Goal: Task Accomplishment & Management: Complete application form

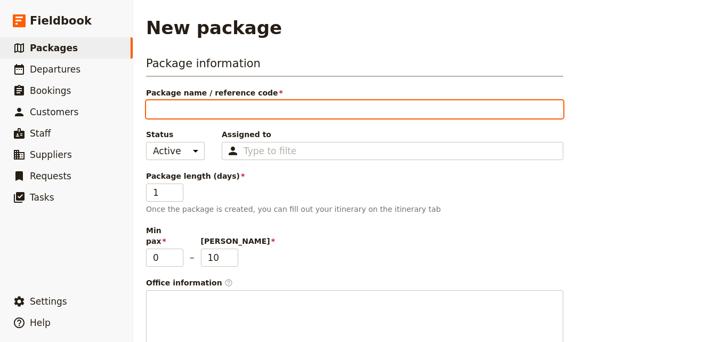
type input "J"
type input "Ju"
type input "Jun"
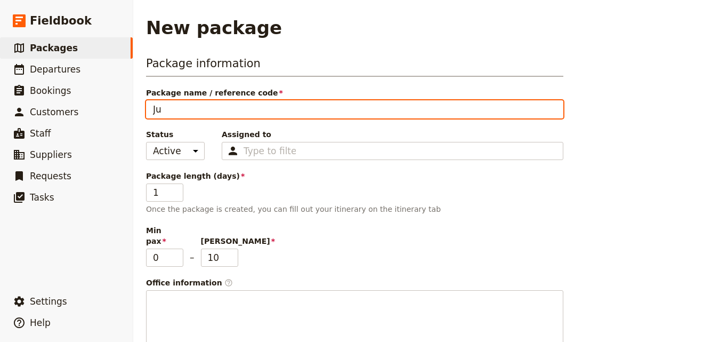
type input "Jun"
type input "June"
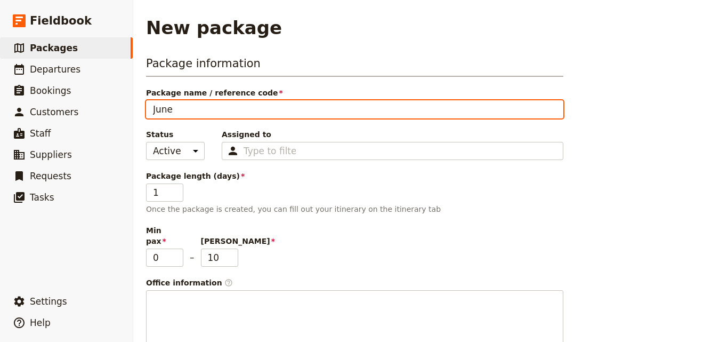
type input "[DATE]"
type input "June 202"
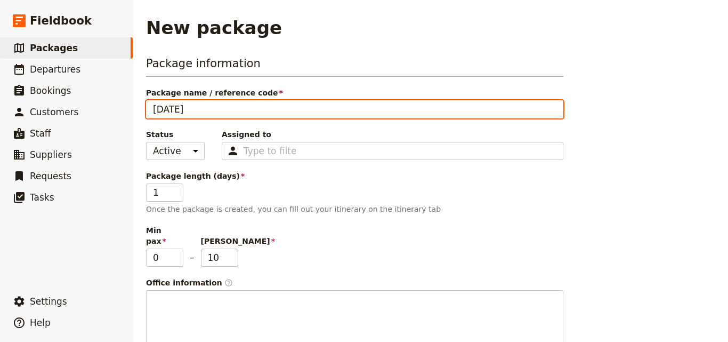
type input "June 202"
type input "[DATE]"
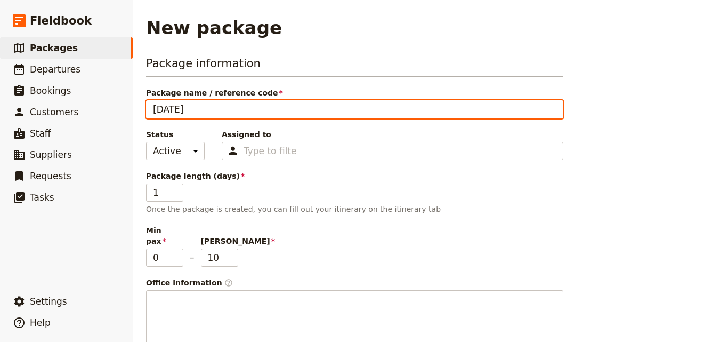
type input "[DATE] -"
paste input "[PERSON_NAME] [GEOGRAPHIC_DATA]/ [GEOGRAPHIC_DATA] 2026 V 2"
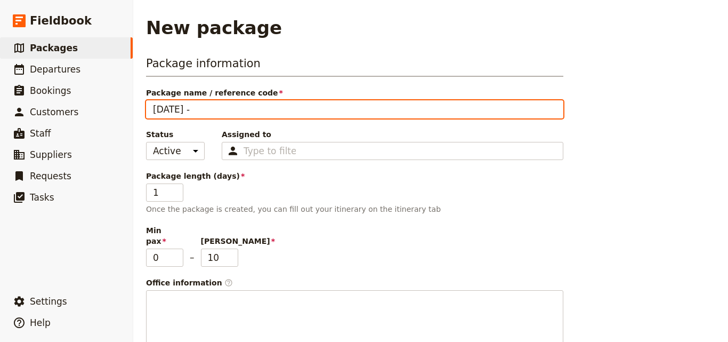
type input "[DATE] - [PERSON_NAME] [GEOGRAPHIC_DATA]/ [GEOGRAPHIC_DATA] 2026 V 2"
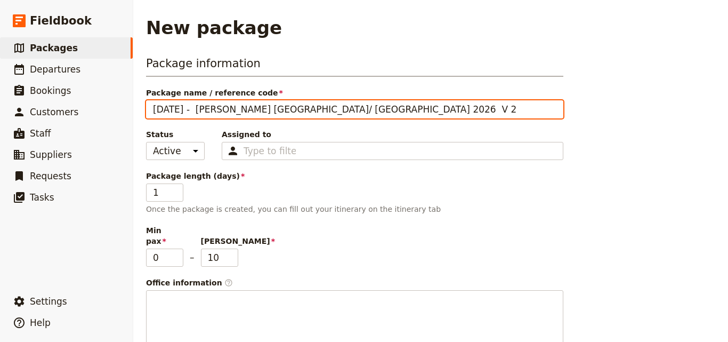
drag, startPoint x: 250, startPoint y: 107, endPoint x: 311, endPoint y: 112, distance: 61.0
click at [311, 112] on input "[DATE] - [PERSON_NAME] [GEOGRAPHIC_DATA]/ [GEOGRAPHIC_DATA] 2026 V 2" at bounding box center [354, 109] width 417 height 18
click at [199, 111] on input "[DATE] - [PERSON_NAME] [GEOGRAPHIC_DATA]/ [GEOGRAPHIC_DATA] 2026 V 2" at bounding box center [354, 109] width 417 height 18
type input "[DATE] - [PERSON_NAME] [GEOGRAPHIC_DATA]/ [GEOGRAPHIC_DATA] 2026 V 2"
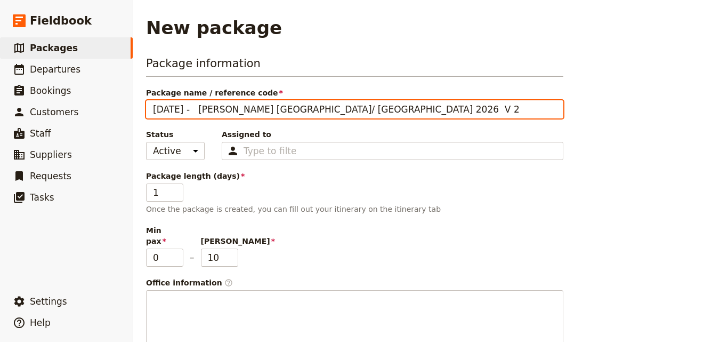
paste input "[GEOGRAPHIC_DATA]/ [GEOGRAPHIC_DATA]"
type input "[DATE] - [GEOGRAPHIC_DATA]/ [GEOGRAPHIC_DATA] [PERSON_NAME] [GEOGRAPHIC_DATA]/ …"
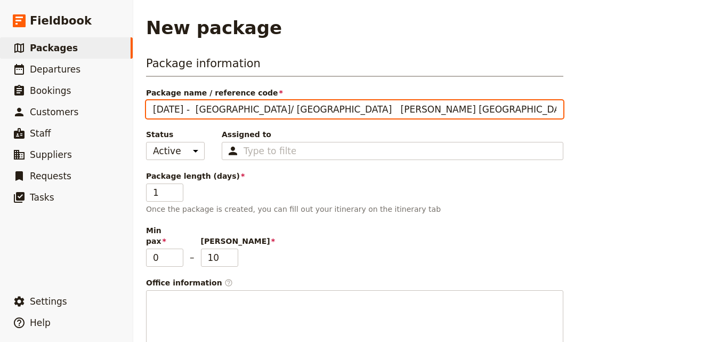
type input "[DATE] - [GEOGRAPHIC_DATA]/ [GEOGRAPHIC_DATA] - [PERSON_NAME] [GEOGRAPHIC_DATA]…"
click at [278, 109] on input "[DATE] - [GEOGRAPHIC_DATA]/ [GEOGRAPHIC_DATA] - [PERSON_NAME] [GEOGRAPHIC_DATA]…" at bounding box center [354, 109] width 417 height 18
type input "[DATE] - [GEOGRAPHIC_DATA]/ [GEOGRAPHIC_DATA] - [PERSON_NAME] [GEOGRAPHIC_DATA]…"
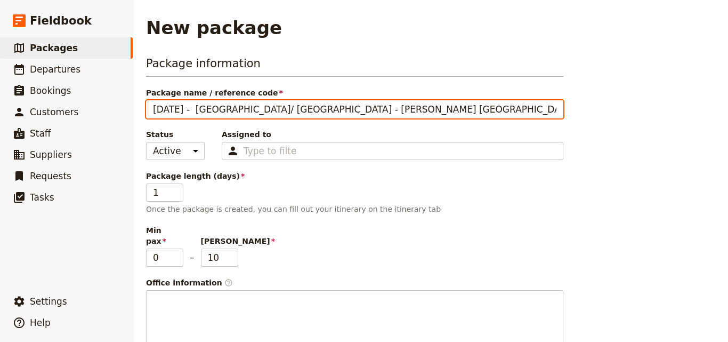
type input "[DATE] - [GEOGRAPHIC_DATA]/ [GEOGRAPHIC_DATA] -[PERSON_NAME] [GEOGRAPHIC_DATA]/…"
type input "[DATE] - [GEOGRAPHIC_DATA]/ [GEOGRAPHIC_DATA] - [PERSON_NAME] [GEOGRAPHIC_DATA]…"
drag, startPoint x: 317, startPoint y: 106, endPoint x: 405, endPoint y: 112, distance: 87.6
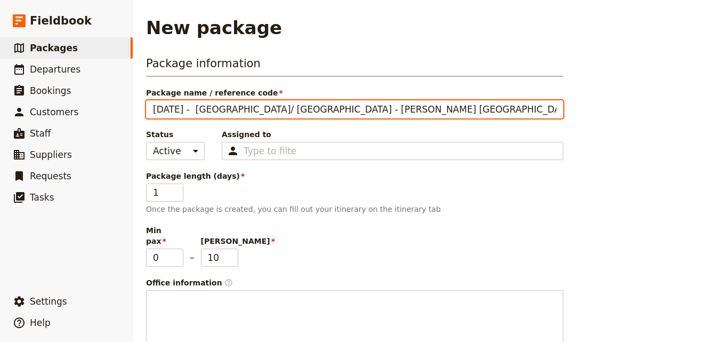
click at [405, 112] on input "[DATE] - [GEOGRAPHIC_DATA]/ [GEOGRAPHIC_DATA] - [PERSON_NAME] [GEOGRAPHIC_DATA]…" at bounding box center [354, 109] width 417 height 18
type input "[DATE] - [GEOGRAPHIC_DATA]/ [GEOGRAPHIC_DATA] - [PERSON_NAME] V 2"
click at [323, 109] on input "[DATE] - [GEOGRAPHIC_DATA]/ [GEOGRAPHIC_DATA] - [PERSON_NAME] V 2" at bounding box center [354, 109] width 417 height 18
type input "[DATE] - [GEOGRAPHIC_DATA]/ [GEOGRAPHIC_DATA] - [PERSON_NAME] V 2"
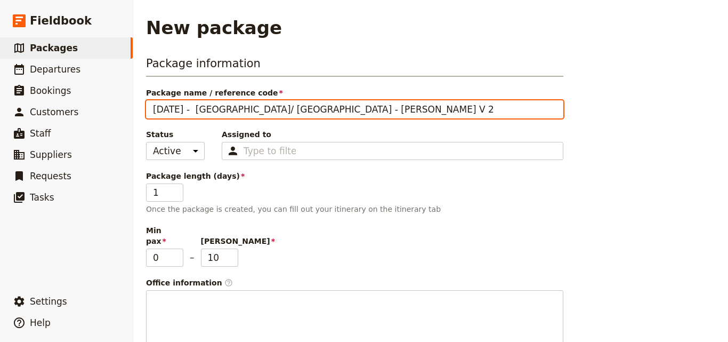
type input "[DATE] - [GEOGRAPHIC_DATA]/ [GEOGRAPHIC_DATA] - [PERSON_NAME] V 2"
click at [354, 109] on input "[DATE] - [GEOGRAPHIC_DATA]/ [GEOGRAPHIC_DATA] - [PERSON_NAME] V 2" at bounding box center [354, 109] width 417 height 18
click at [328, 107] on input "[DATE] - [GEOGRAPHIC_DATA]/ [GEOGRAPHIC_DATA] - [PERSON_NAME] V 2" at bounding box center [354, 109] width 417 height 18
click at [332, 109] on input "[DATE] - [GEOGRAPHIC_DATA]/ [GEOGRAPHIC_DATA] - [PERSON_NAME] V 2" at bounding box center [354, 109] width 417 height 18
type input "[DATE] - [GEOGRAPHIC_DATA]/ [GEOGRAPHIC_DATA] - [PERSON_NAME] V2"
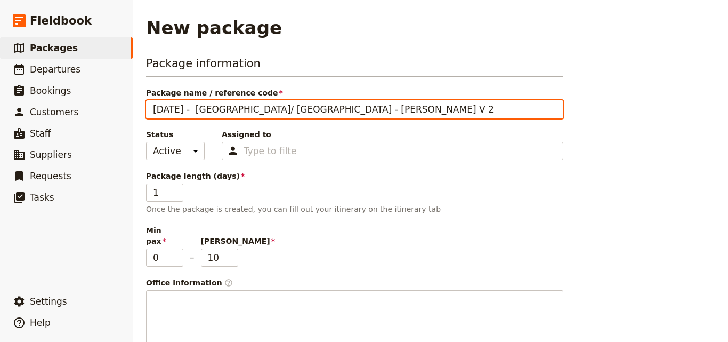
type input "[DATE] - [GEOGRAPHIC_DATA]/ [GEOGRAPHIC_DATA] - [PERSON_NAME] V2"
click at [334, 109] on input "[DATE] - [GEOGRAPHIC_DATA]/ [GEOGRAPHIC_DATA] - [PERSON_NAME] V2" at bounding box center [354, 109] width 417 height 18
type input "[DATE] - [GEOGRAPHIC_DATA]/ [GEOGRAPHIC_DATA] - [PERSON_NAME] V2"
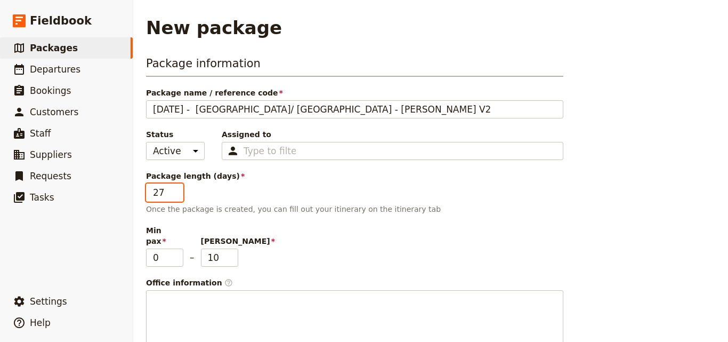
click at [175, 191] on input "27" at bounding box center [164, 192] width 37 height 18
click at [175, 197] on input "26" at bounding box center [164, 192] width 37 height 18
click at [175, 197] on input "25" at bounding box center [164, 192] width 37 height 18
click at [175, 197] on input "24" at bounding box center [164, 192] width 37 height 18
click at [175, 197] on input "23" at bounding box center [164, 192] width 37 height 18
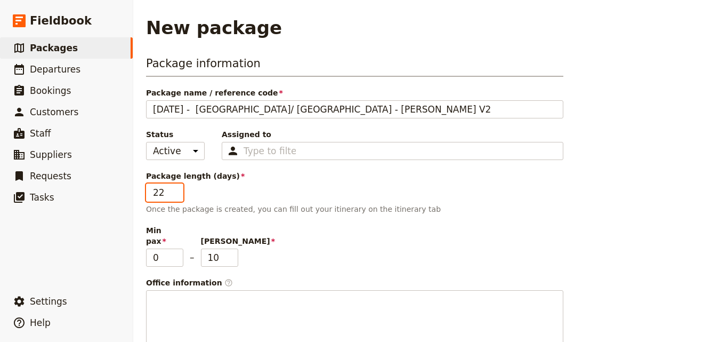
click at [175, 197] on input "22" at bounding box center [164, 192] width 37 height 18
click at [175, 197] on input "6" at bounding box center [164, 192] width 37 height 18
click at [178, 189] on input "18" at bounding box center [164, 192] width 37 height 18
click at [177, 195] on input "17" at bounding box center [164, 192] width 37 height 18
click at [177, 195] on input "16" at bounding box center [164, 192] width 37 height 18
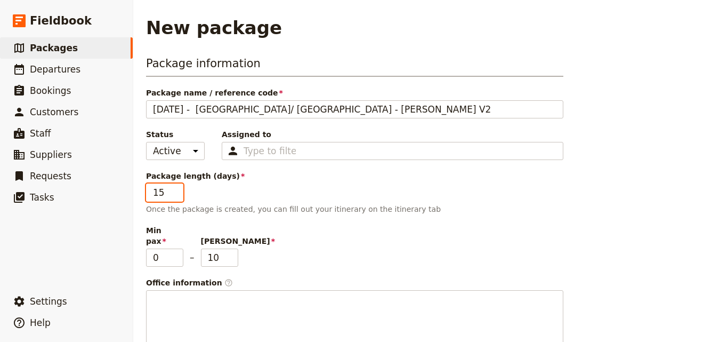
click at [177, 196] on input "15" at bounding box center [164, 192] width 37 height 18
click at [177, 196] on input "14" at bounding box center [164, 192] width 37 height 18
click at [177, 196] on input "13" at bounding box center [164, 192] width 37 height 18
click at [177, 196] on input "12" at bounding box center [164, 192] width 37 height 18
click at [178, 196] on input "9" at bounding box center [164, 192] width 37 height 18
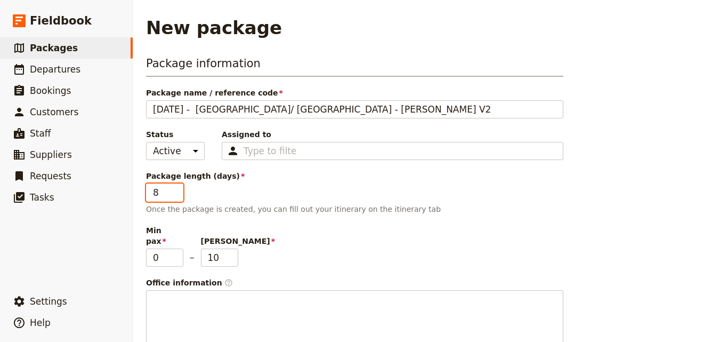
click at [178, 196] on input "8" at bounding box center [164, 192] width 37 height 18
click at [178, 188] on input "9" at bounding box center [164, 192] width 37 height 18
click at [178, 188] on input "10" at bounding box center [164, 192] width 37 height 18
click at [176, 190] on input "11" at bounding box center [164, 192] width 37 height 18
type input "12"
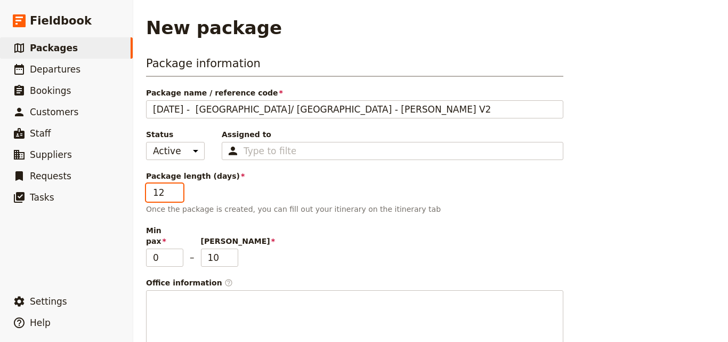
click at [176, 190] on input "12" at bounding box center [164, 192] width 37 height 18
click at [232, 252] on input "9" at bounding box center [219, 257] width 37 height 18
click at [232, 252] on input "8" at bounding box center [219, 257] width 37 height 18
click at [232, 252] on input "7" at bounding box center [219, 257] width 37 height 18
type input "6"
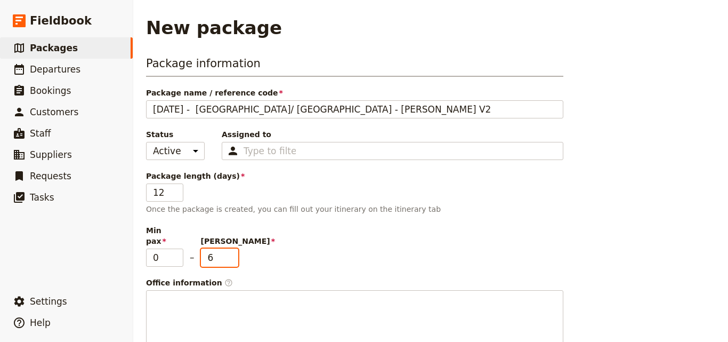
click at [232, 252] on input "6" at bounding box center [219, 257] width 37 height 18
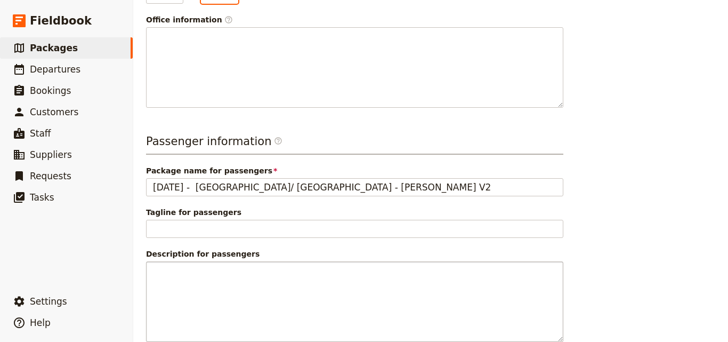
scroll to position [316, 0]
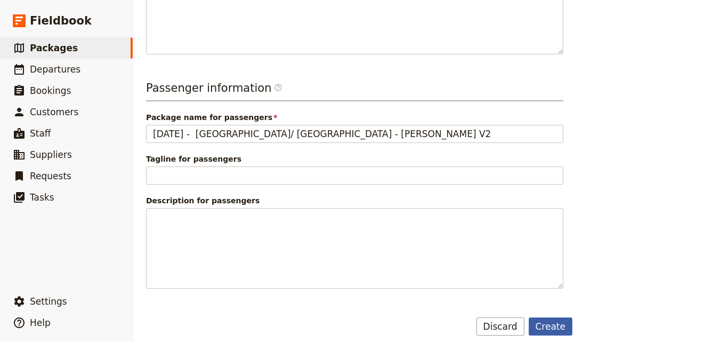
click at [558, 317] on button "Create" at bounding box center [551, 326] width 44 height 18
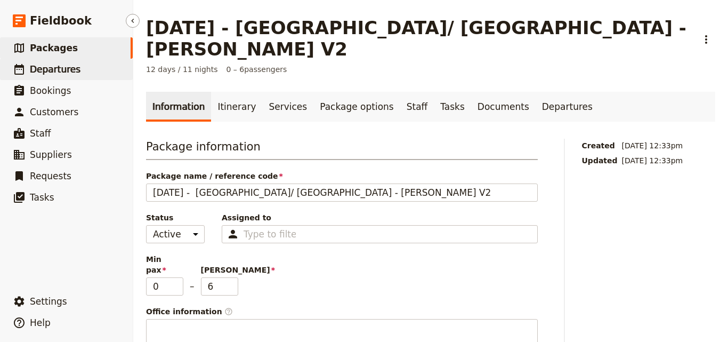
click at [34, 67] on span "Departures" at bounding box center [55, 69] width 51 height 11
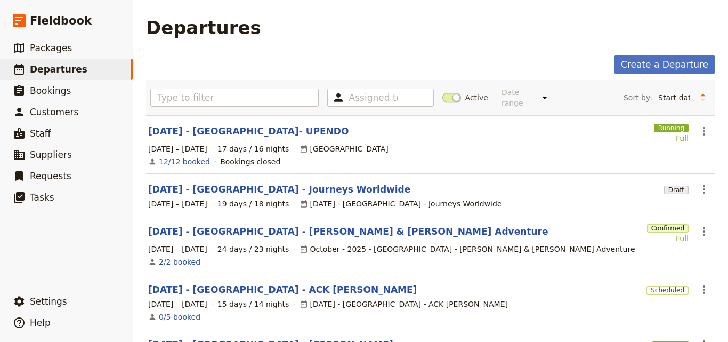
click at [141, 97] on main "Departures Create a Departure Assigned to Active Date range This week Next week…" at bounding box center [430, 342] width 595 height 685
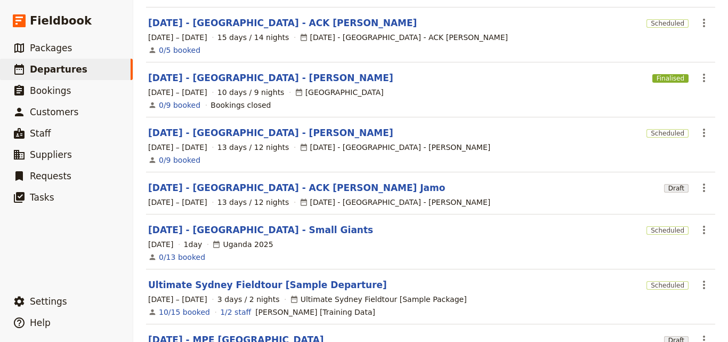
scroll to position [335, 0]
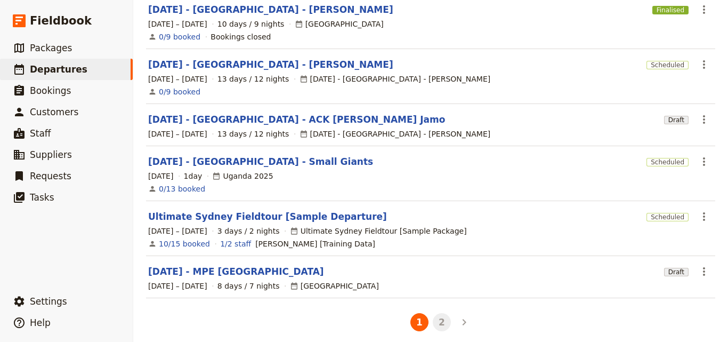
click at [438, 313] on button "2" at bounding box center [442, 322] width 18 height 18
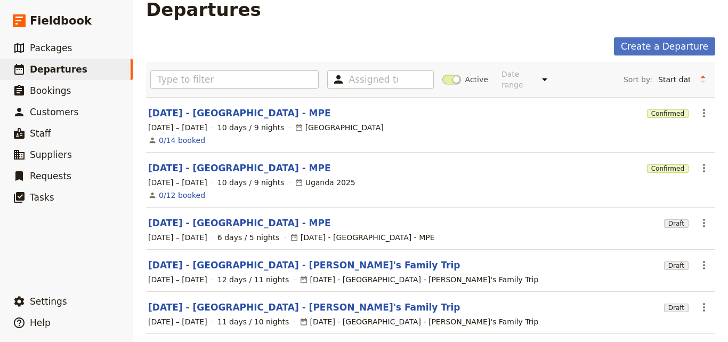
scroll to position [0, 0]
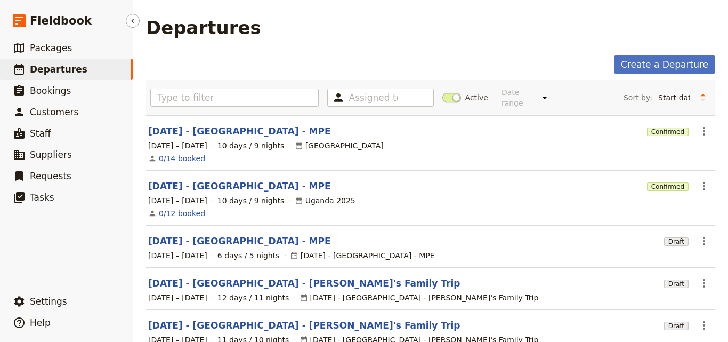
click at [45, 72] on span "Departures" at bounding box center [59, 69] width 58 height 11
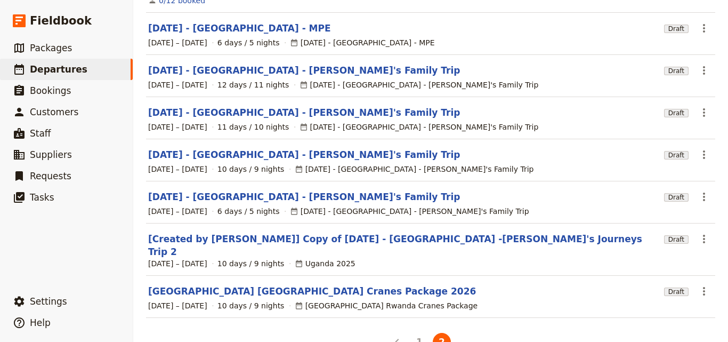
scroll to position [213, 0]
